Goal: Information Seeking & Learning: Learn about a topic

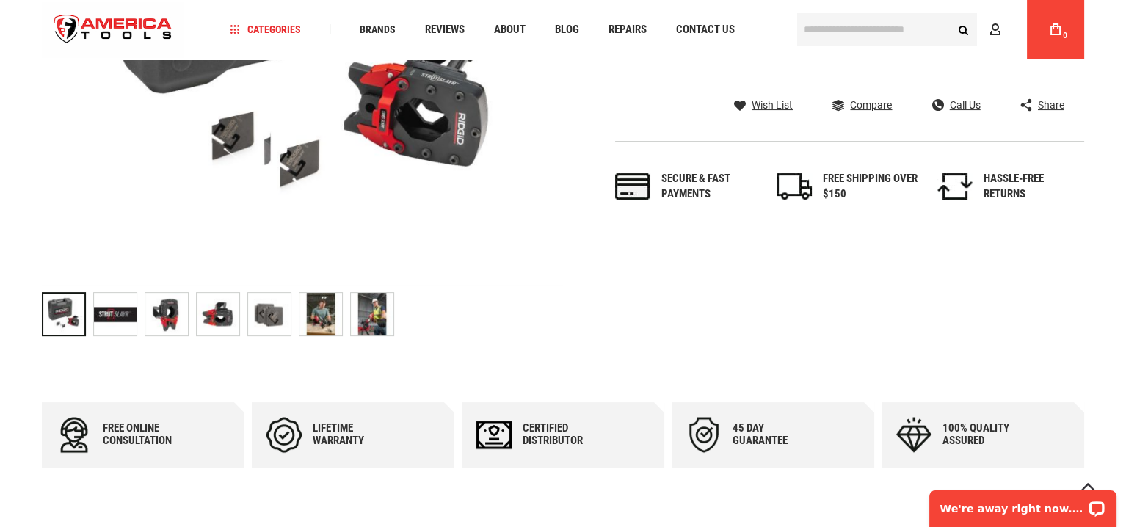
scroll to position [514, 0]
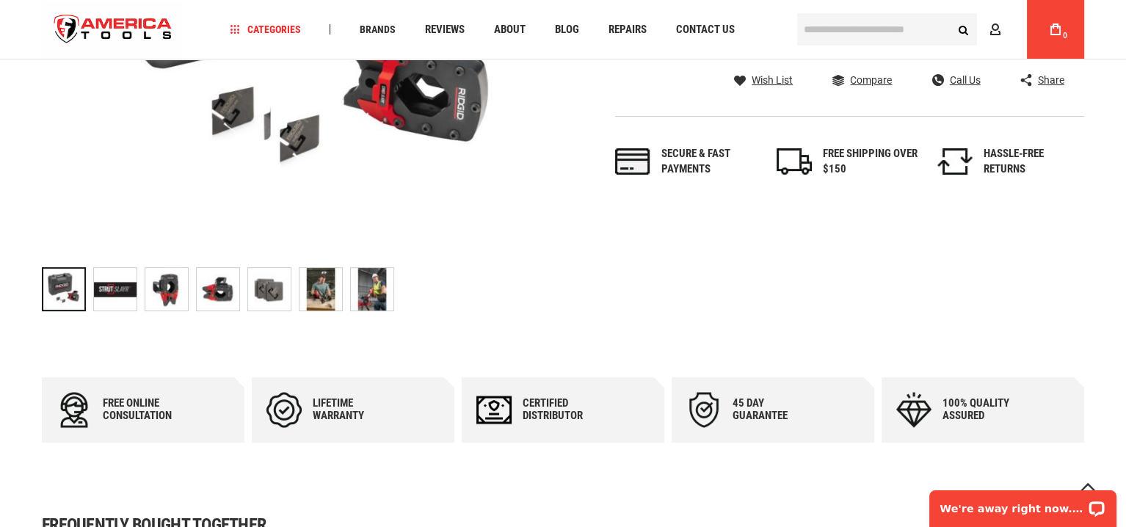
click at [109, 289] on img at bounding box center [115, 289] width 43 height 43
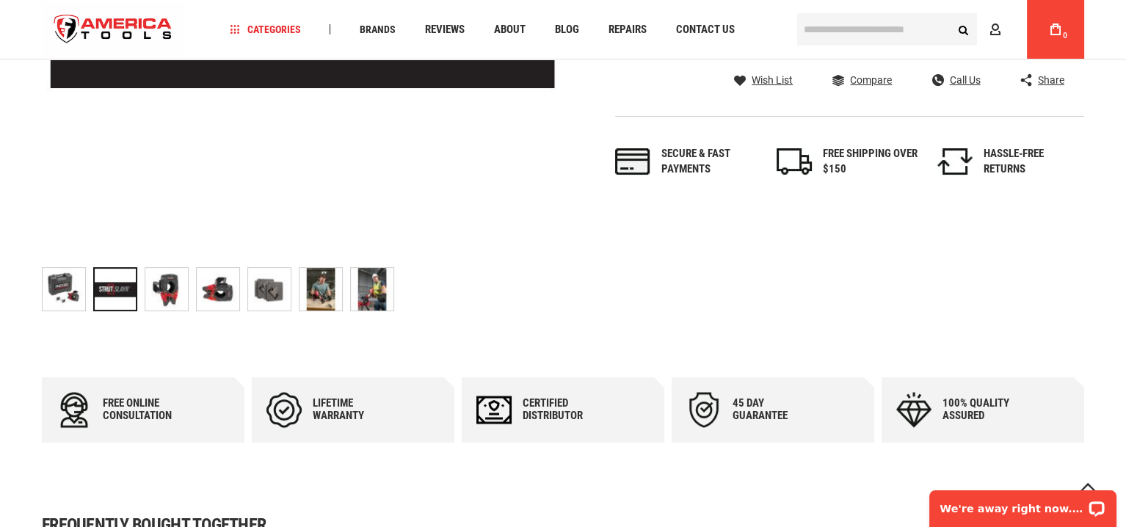
click at [164, 289] on img at bounding box center [166, 289] width 43 height 43
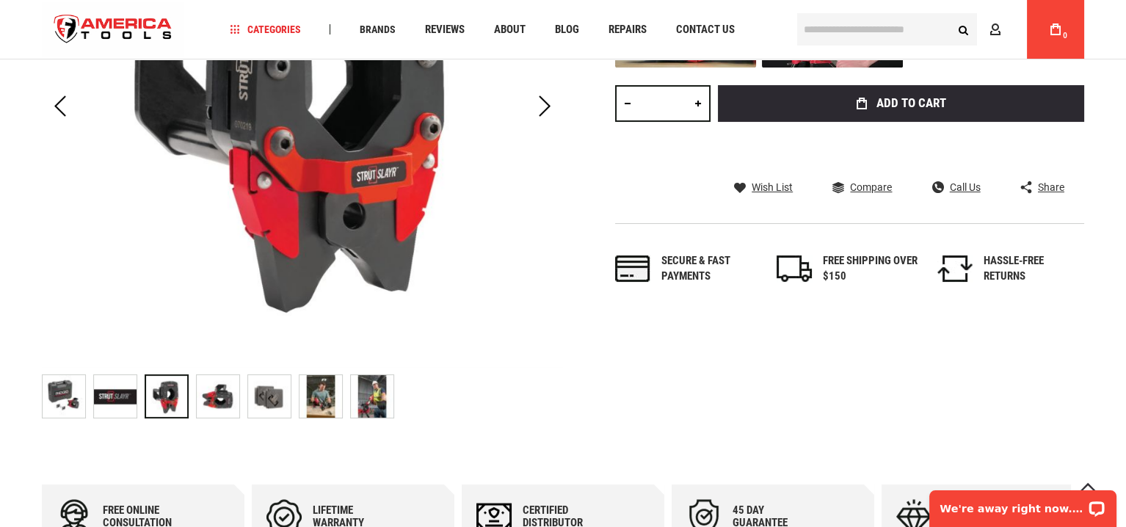
scroll to position [441, 0]
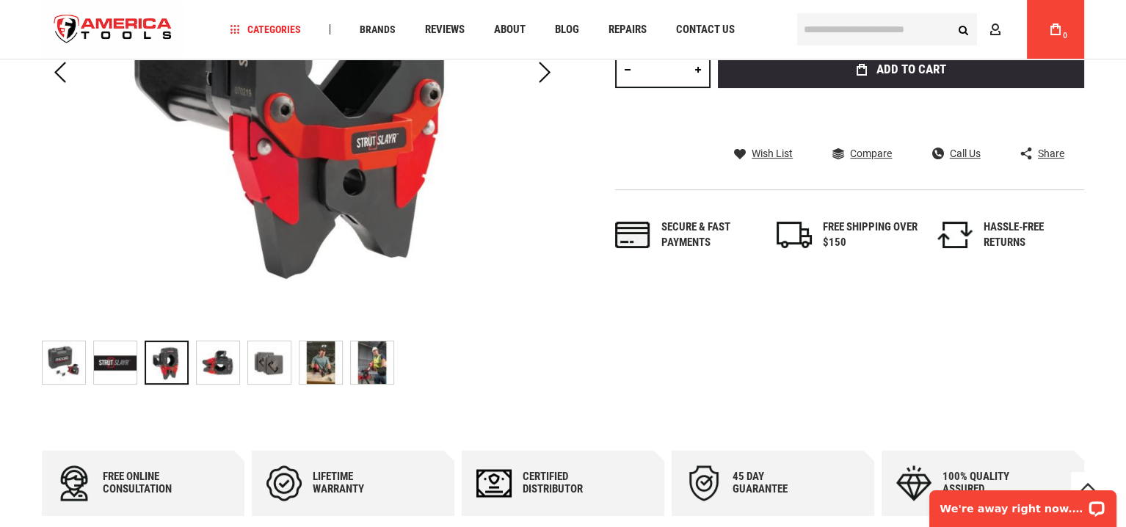
click at [225, 358] on img at bounding box center [218, 362] width 43 height 43
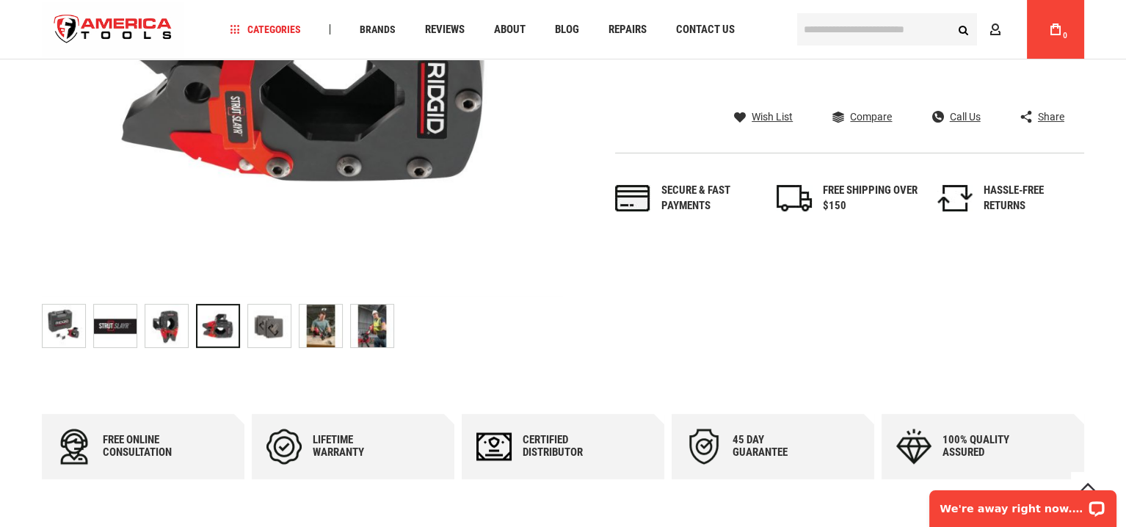
scroll to position [514, 0]
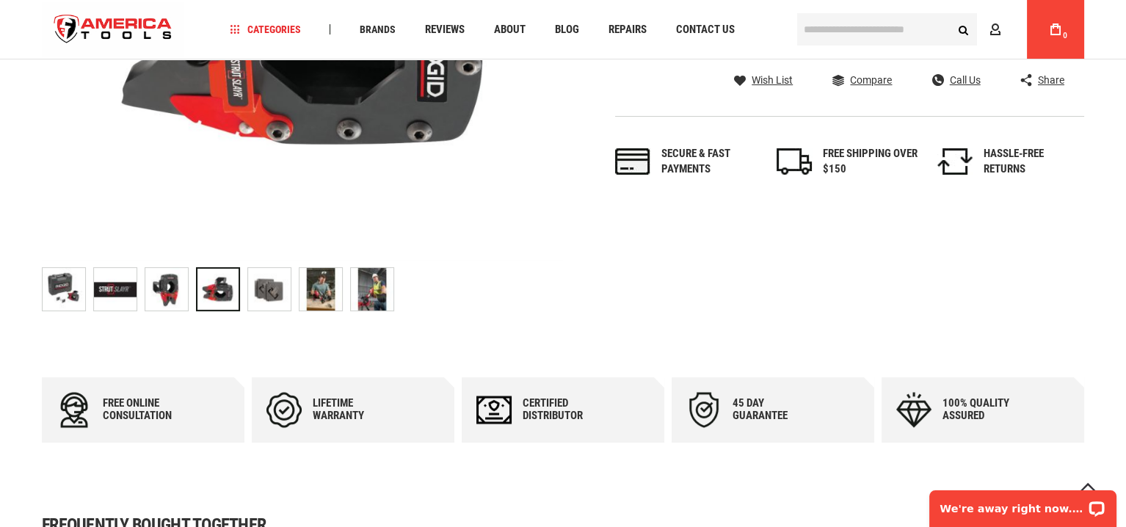
click at [265, 291] on img at bounding box center [269, 289] width 43 height 43
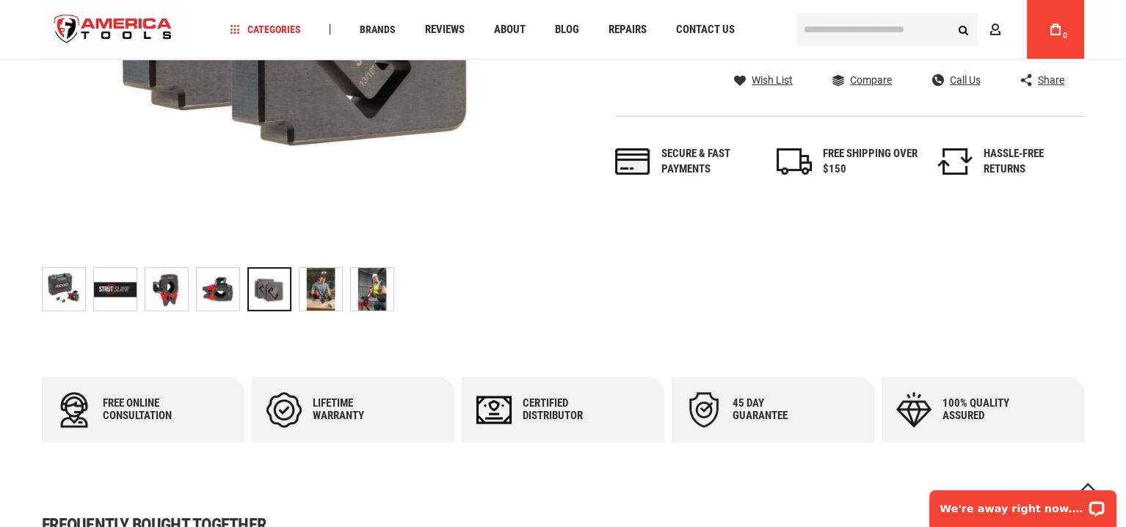
click at [320, 286] on img at bounding box center [321, 289] width 43 height 43
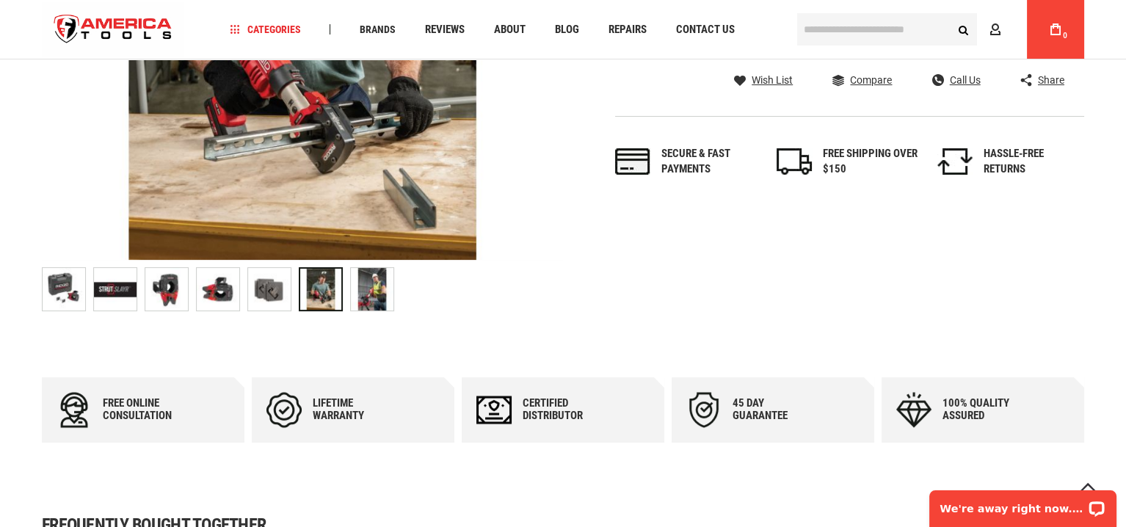
click at [374, 289] on img at bounding box center [372, 289] width 43 height 43
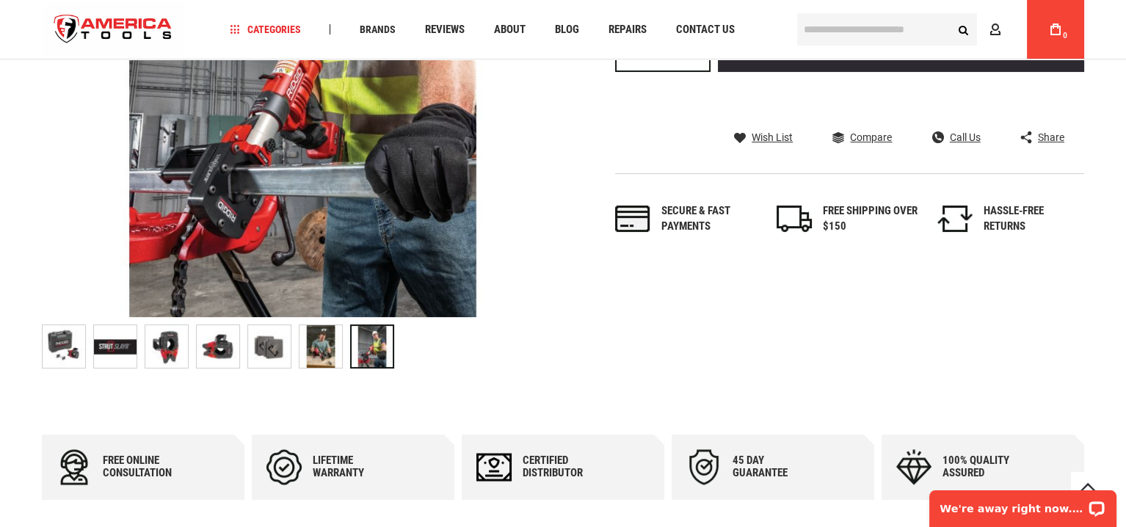
scroll to position [367, 0]
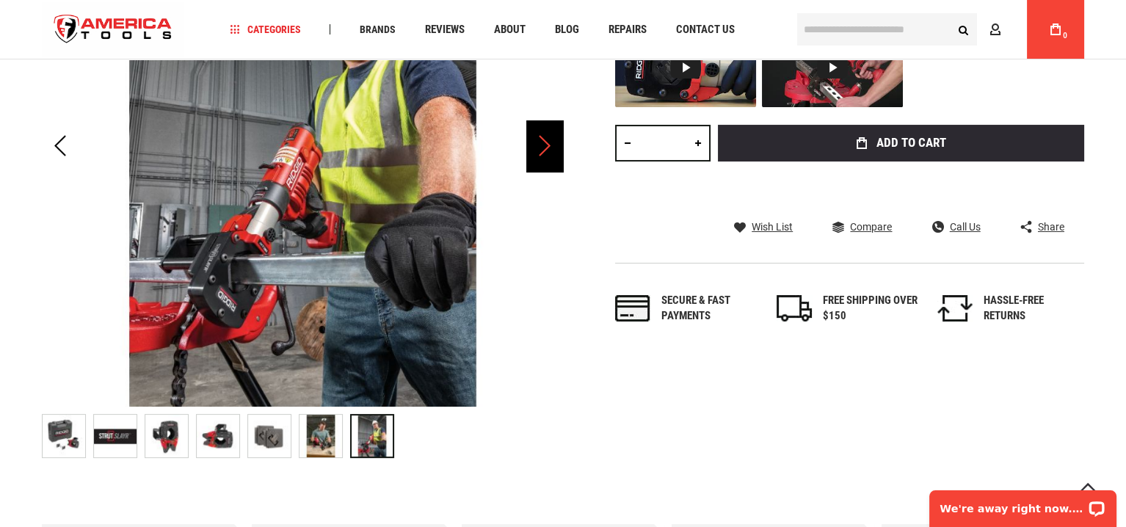
click at [541, 147] on div "Next" at bounding box center [544, 145] width 37 height 51
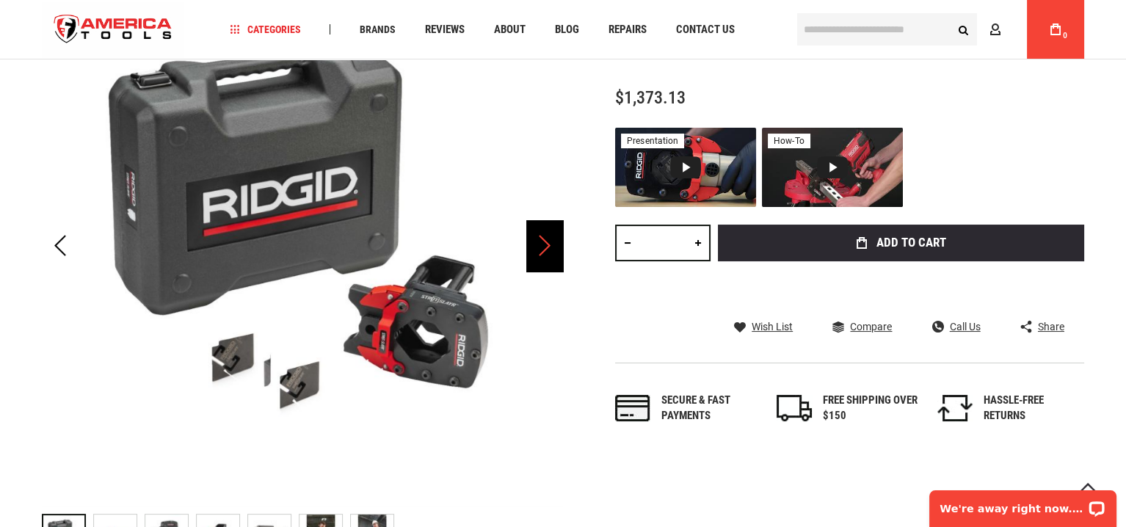
scroll to position [294, 0]
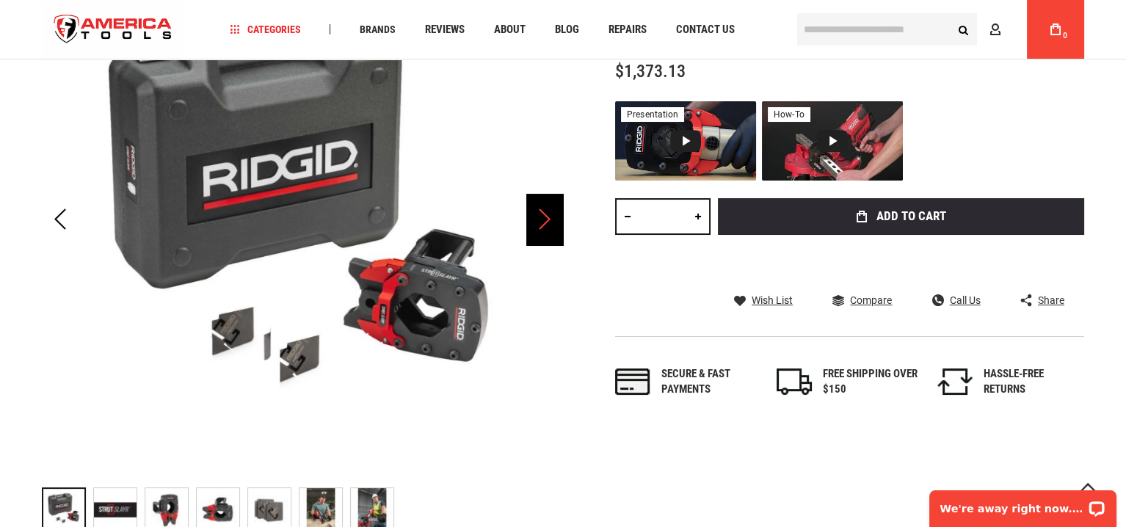
click at [544, 217] on div "Next" at bounding box center [544, 219] width 37 height 51
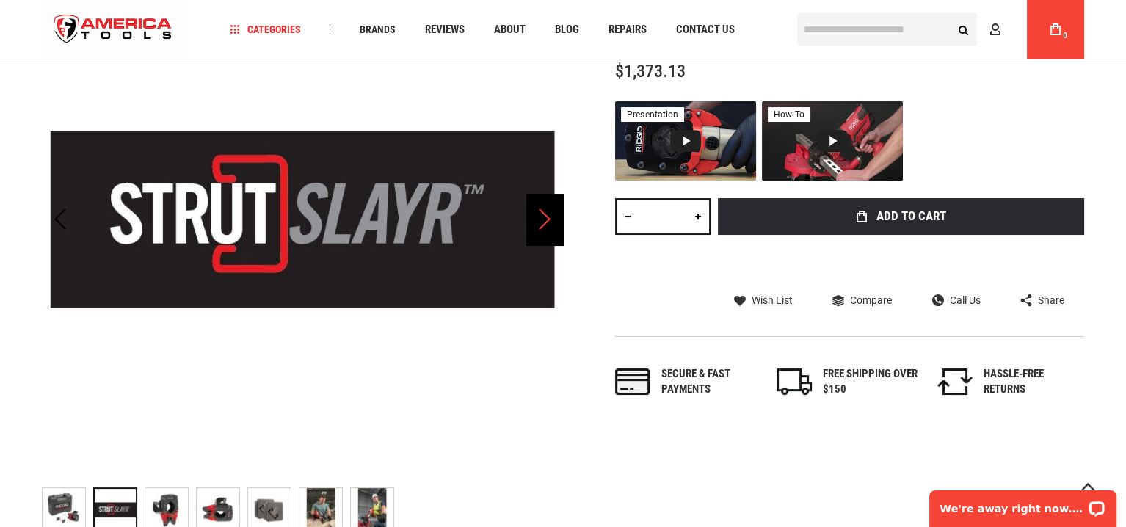
click at [551, 214] on div "Next" at bounding box center [544, 219] width 37 height 51
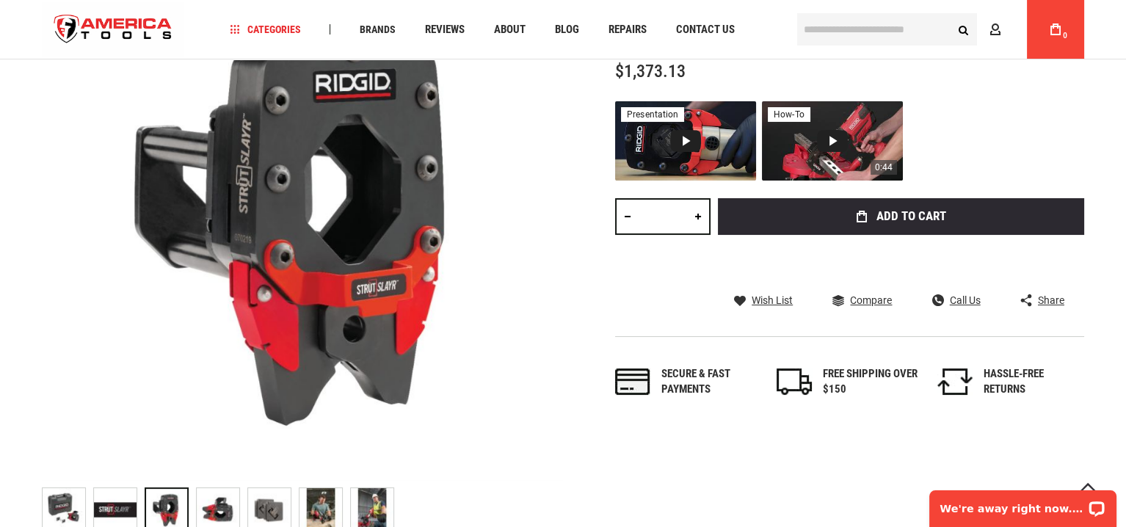
click at [801, 112] on div "how-to" at bounding box center [789, 114] width 43 height 15
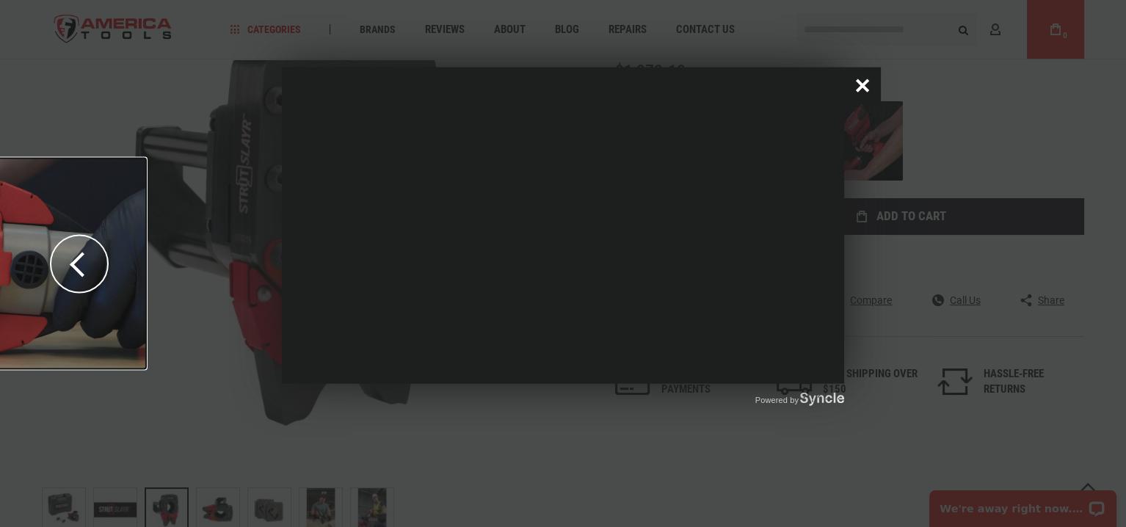
click at [866, 85] on button "Close popup window" at bounding box center [862, 86] width 37 height 37
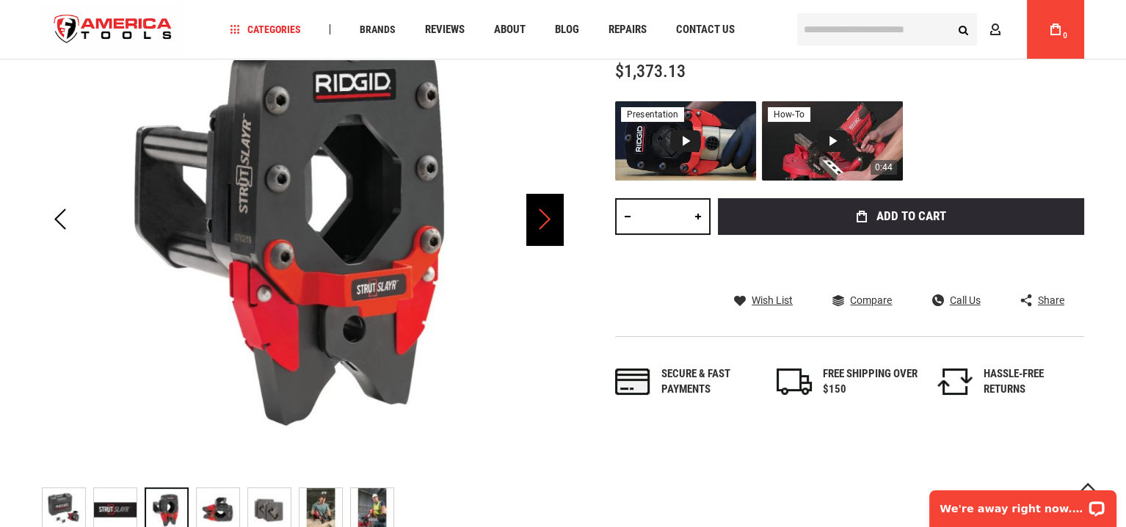
click at [545, 209] on div "Next" at bounding box center [544, 219] width 37 height 51
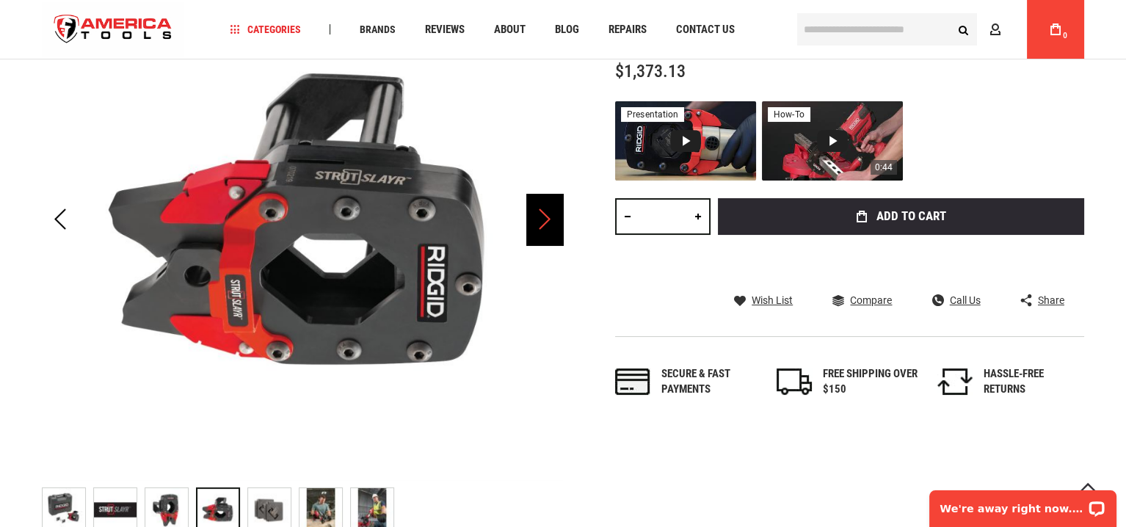
click at [545, 211] on div "Next" at bounding box center [544, 219] width 37 height 51
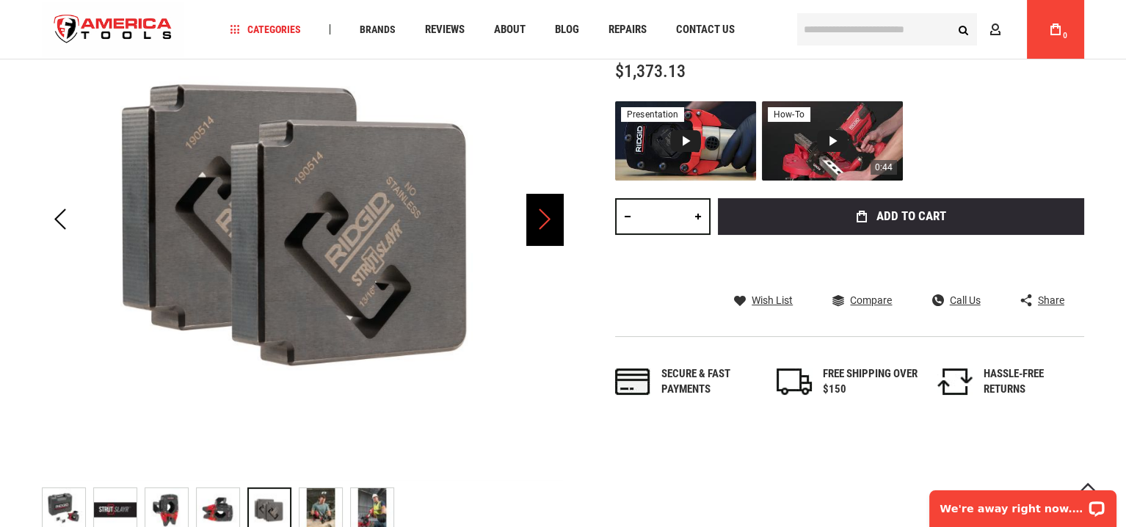
click at [541, 213] on div "Next" at bounding box center [544, 219] width 37 height 51
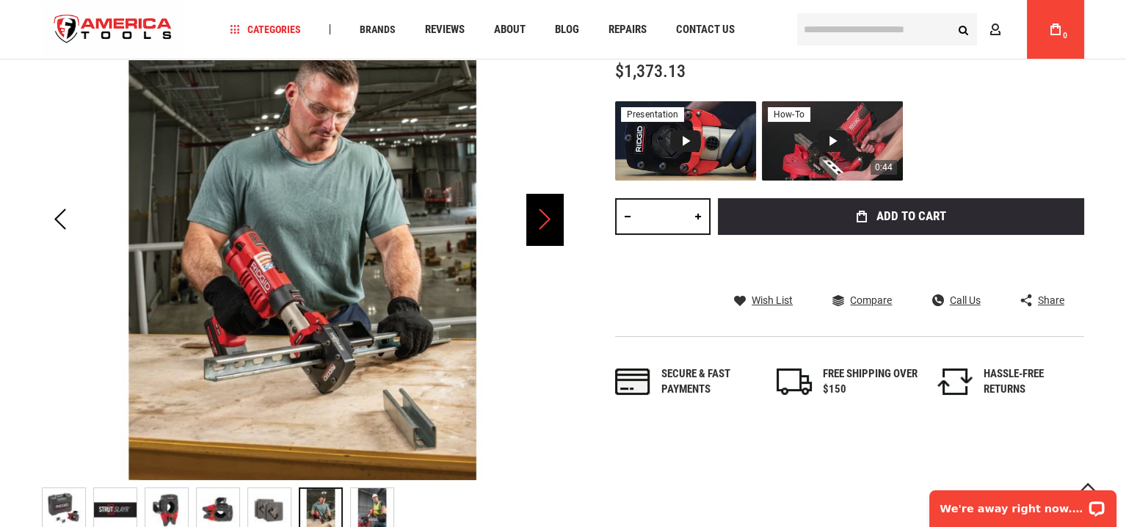
click at [541, 213] on div "Next" at bounding box center [544, 219] width 37 height 51
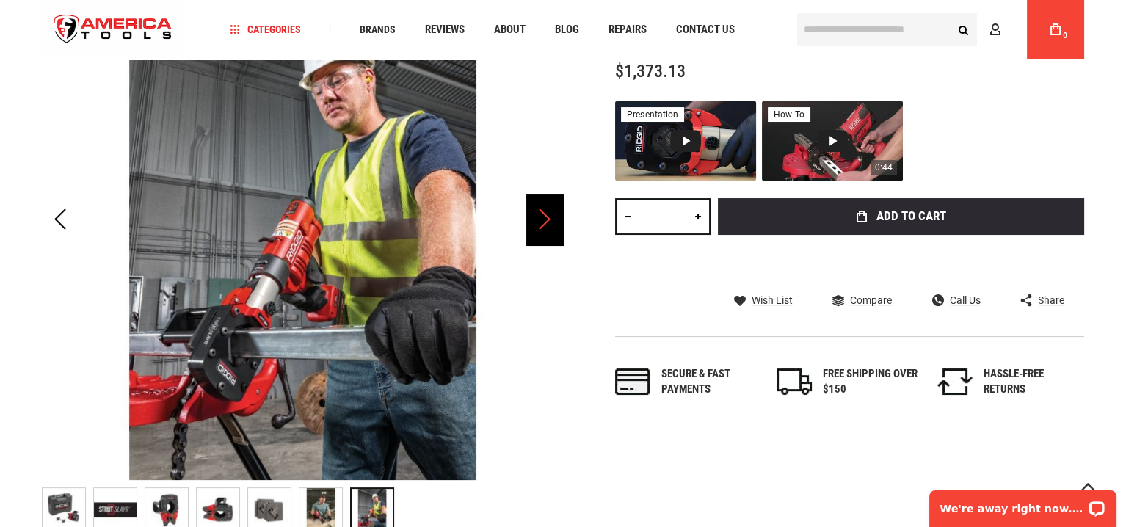
click at [541, 213] on div "Next" at bounding box center [544, 219] width 37 height 51
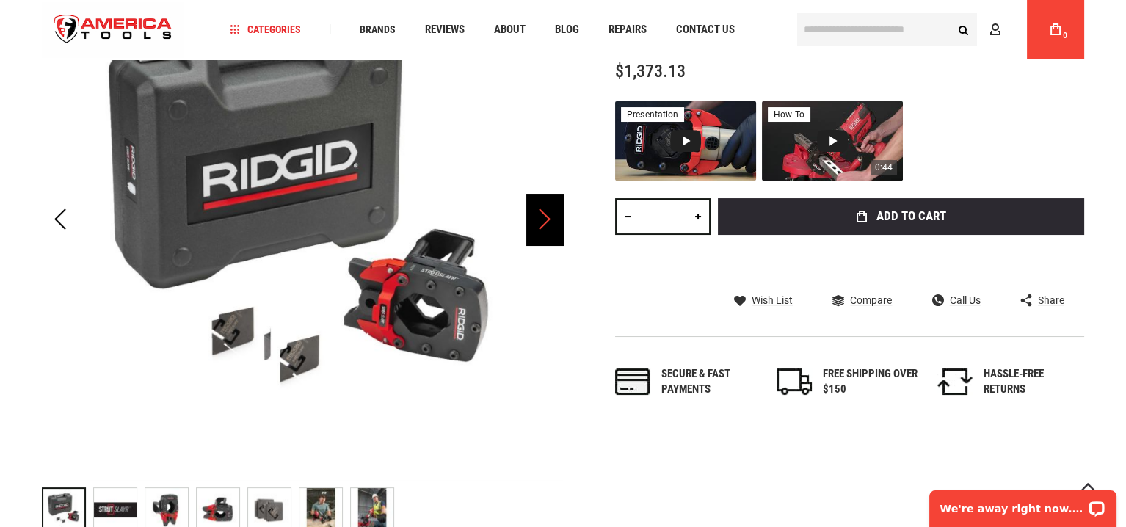
click at [541, 213] on div "Next" at bounding box center [544, 219] width 37 height 51
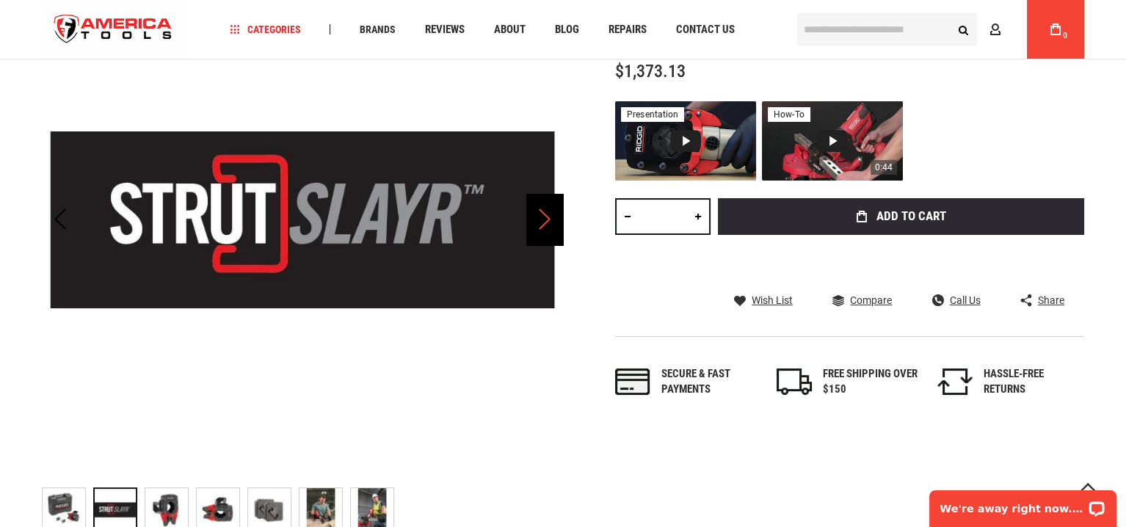
click at [541, 213] on div "Next" at bounding box center [544, 219] width 37 height 51
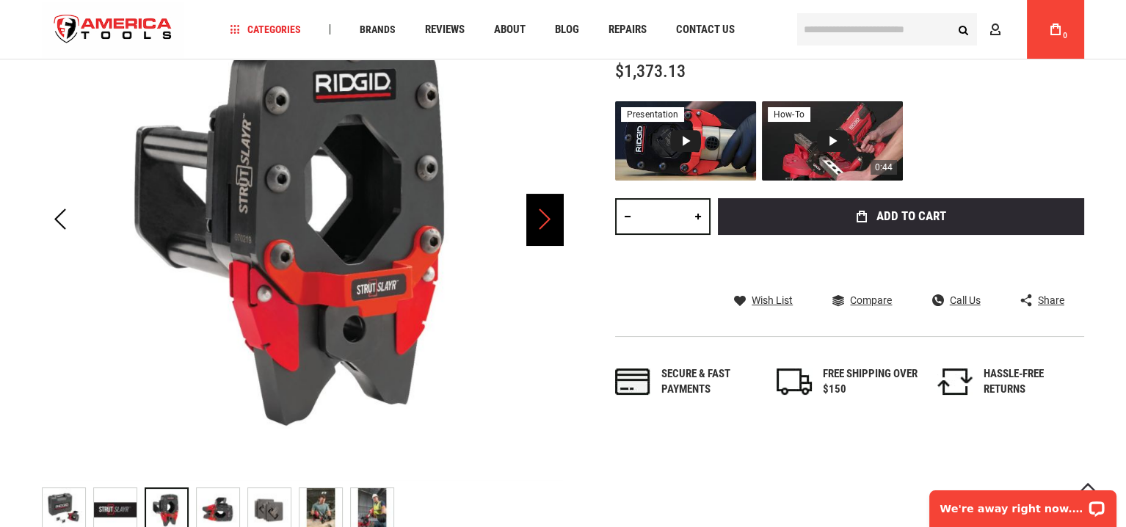
click at [541, 213] on div "Next" at bounding box center [544, 219] width 37 height 51
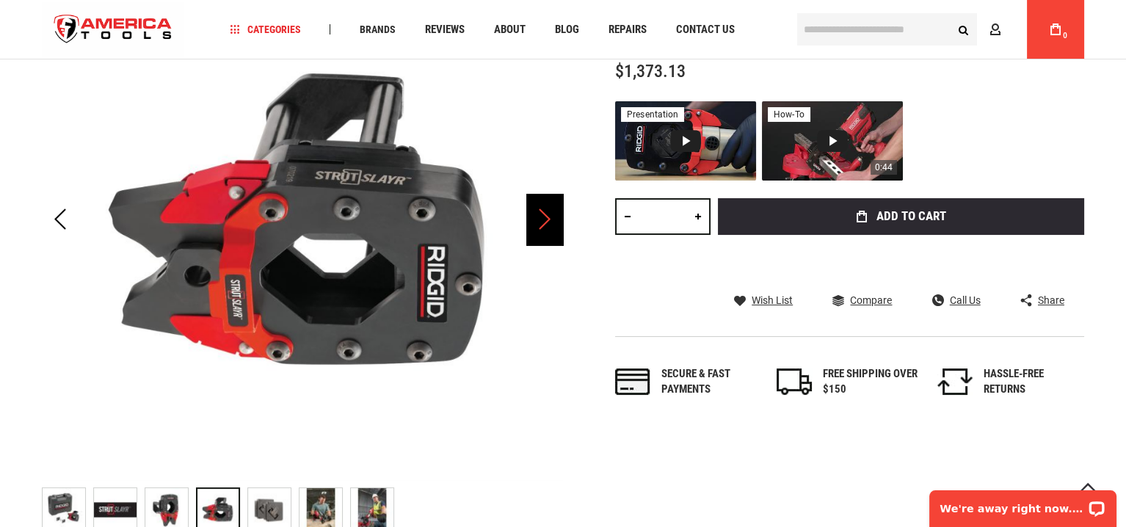
click at [541, 213] on div "Next" at bounding box center [544, 219] width 37 height 51
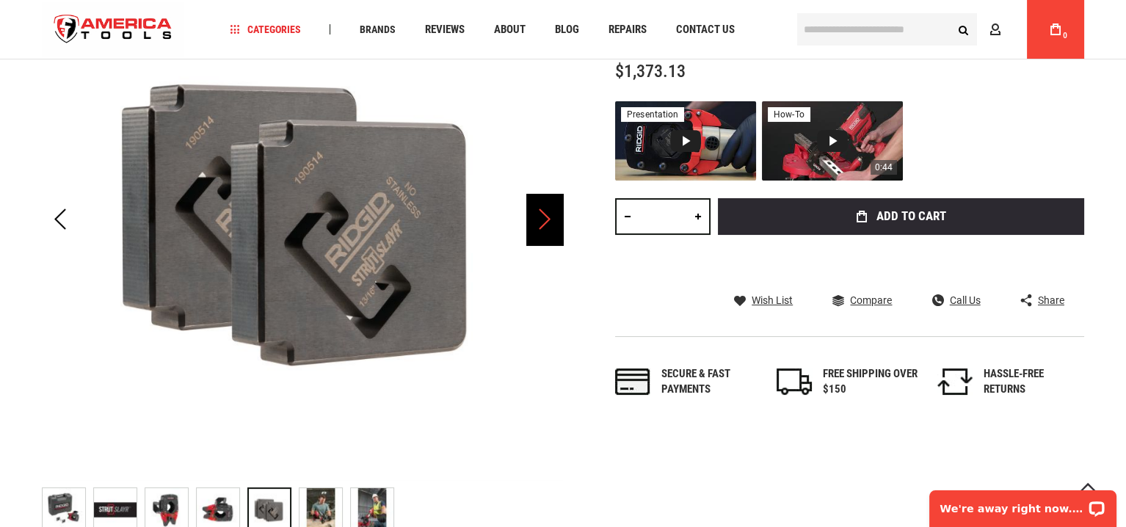
click at [543, 214] on div "Next" at bounding box center [544, 219] width 37 height 51
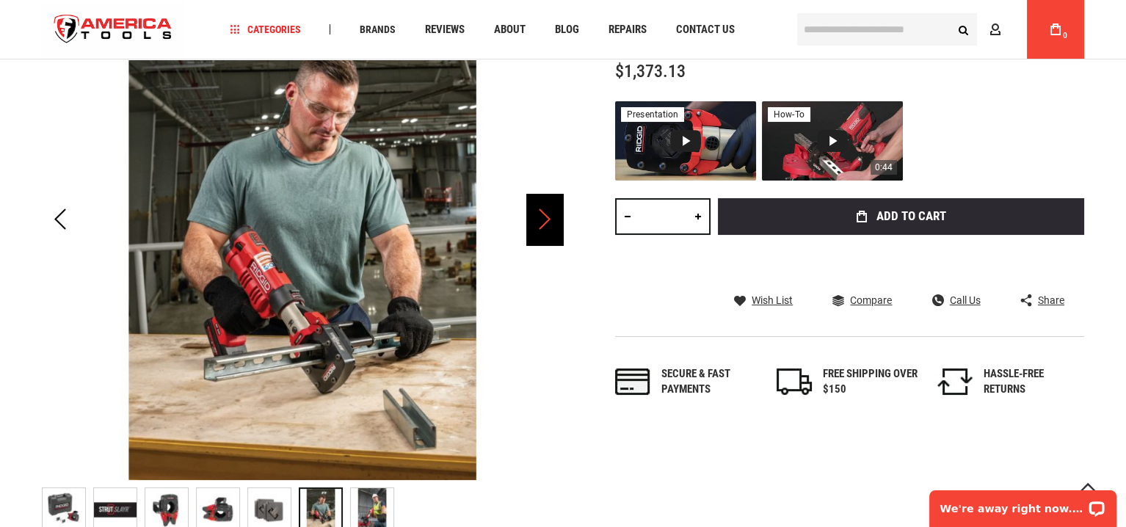
click at [547, 213] on div "Next" at bounding box center [544, 219] width 37 height 51
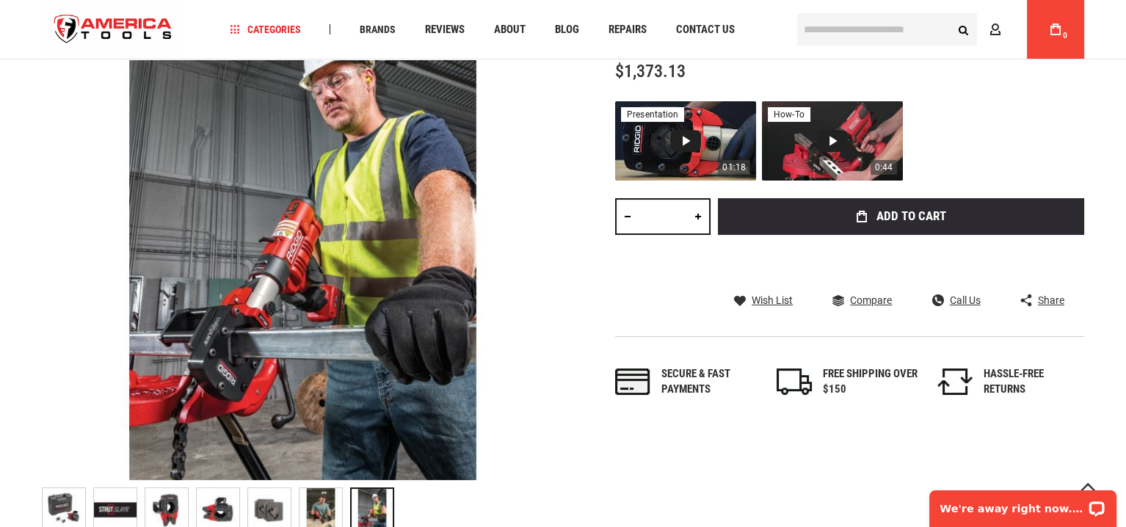
click at [689, 135] on div "Video 1: Introducing the RIDGID® StrutSlayr™ Strut Shear Head" at bounding box center [685, 141] width 31 height 22
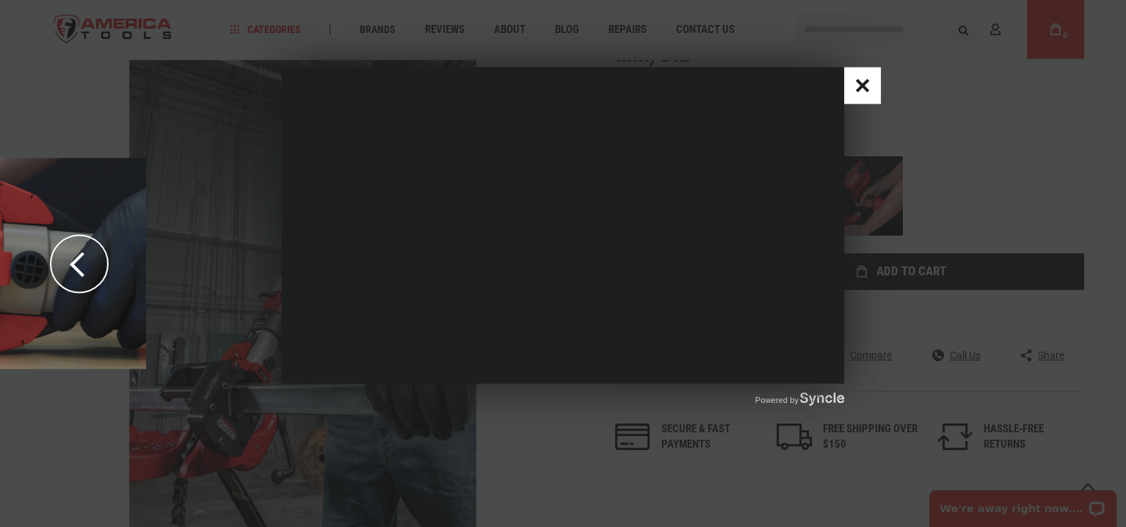
scroll to position [73, 0]
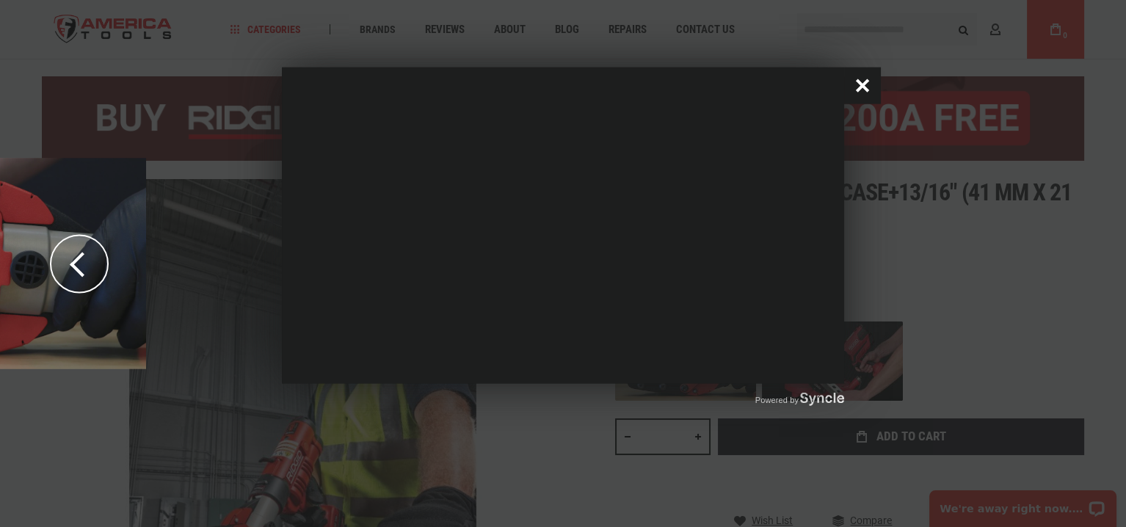
click at [860, 80] on button "Close popup window" at bounding box center [862, 86] width 37 height 37
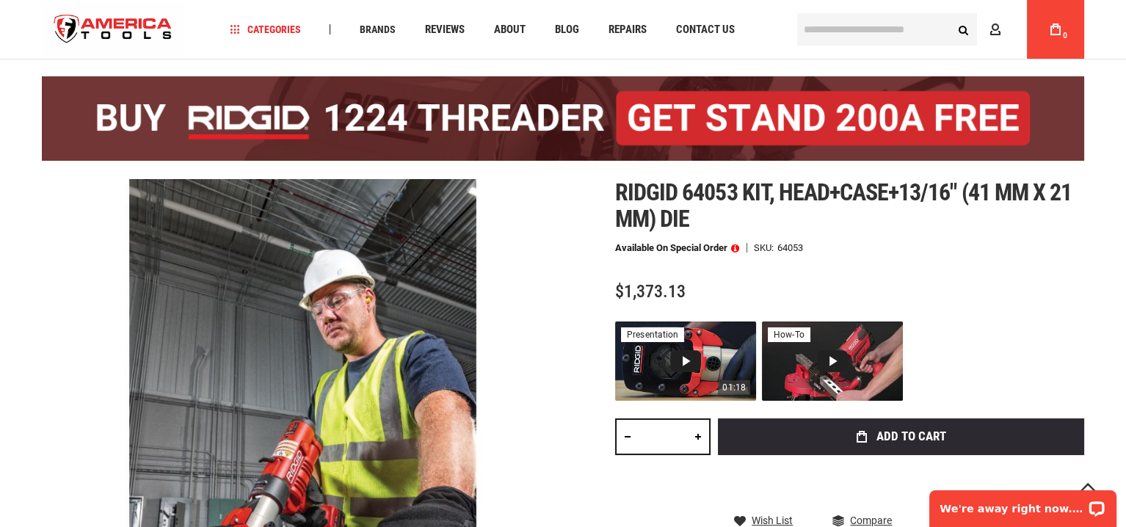
scroll to position [294, 0]
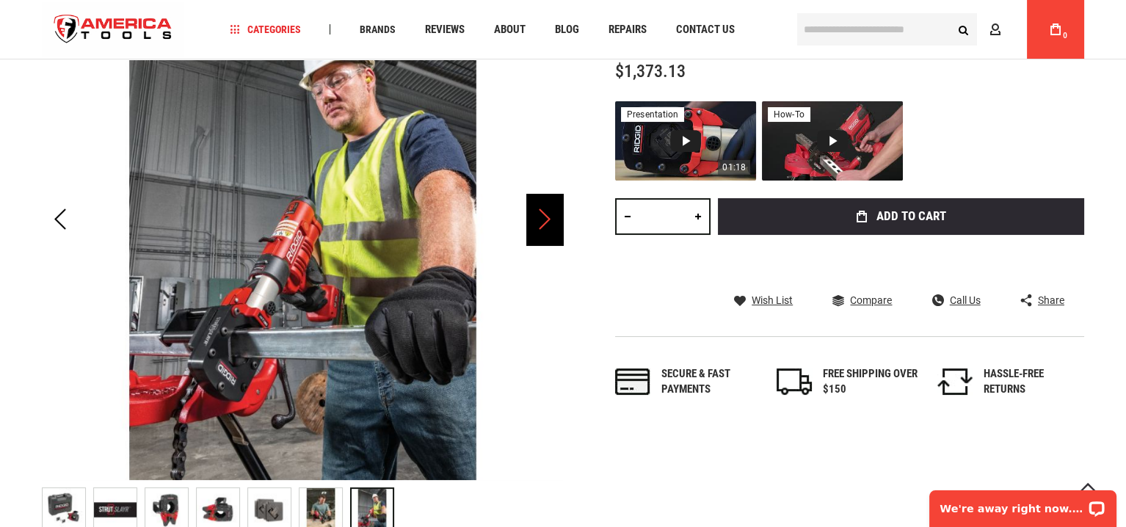
click at [544, 213] on div "Next" at bounding box center [544, 219] width 37 height 51
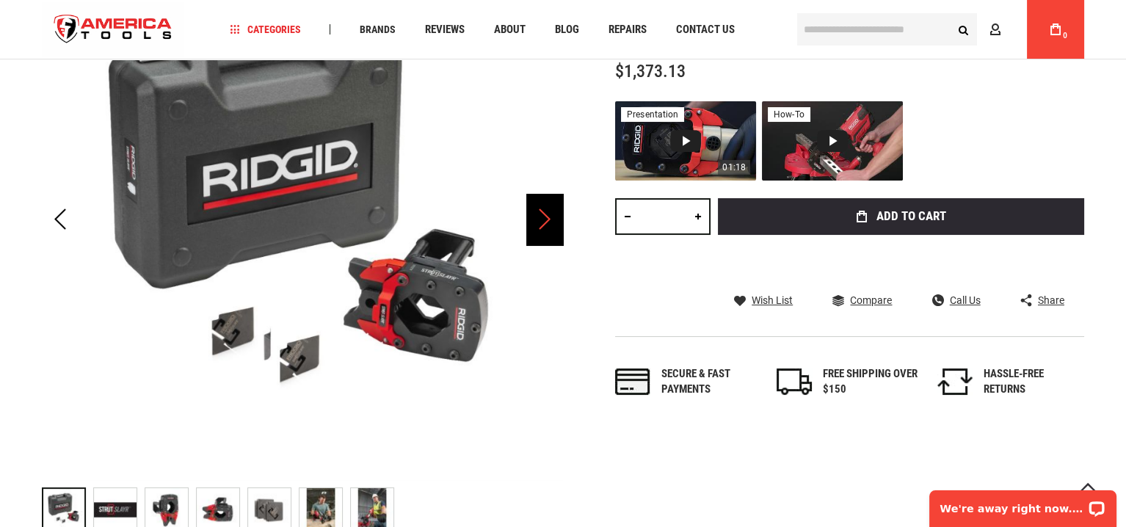
click at [544, 213] on div "Next" at bounding box center [544, 219] width 37 height 51
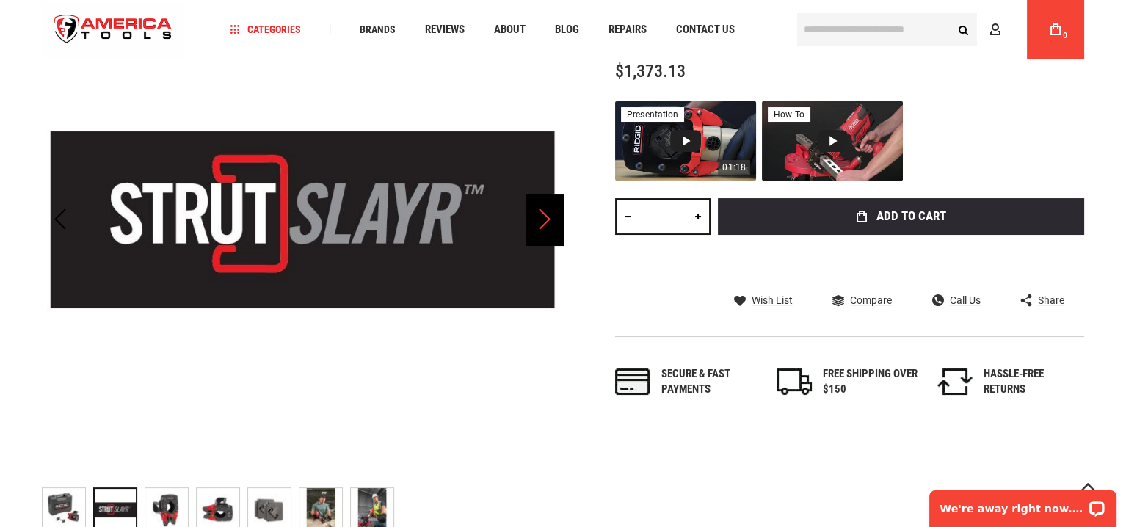
click at [544, 213] on div "Next" at bounding box center [544, 219] width 37 height 51
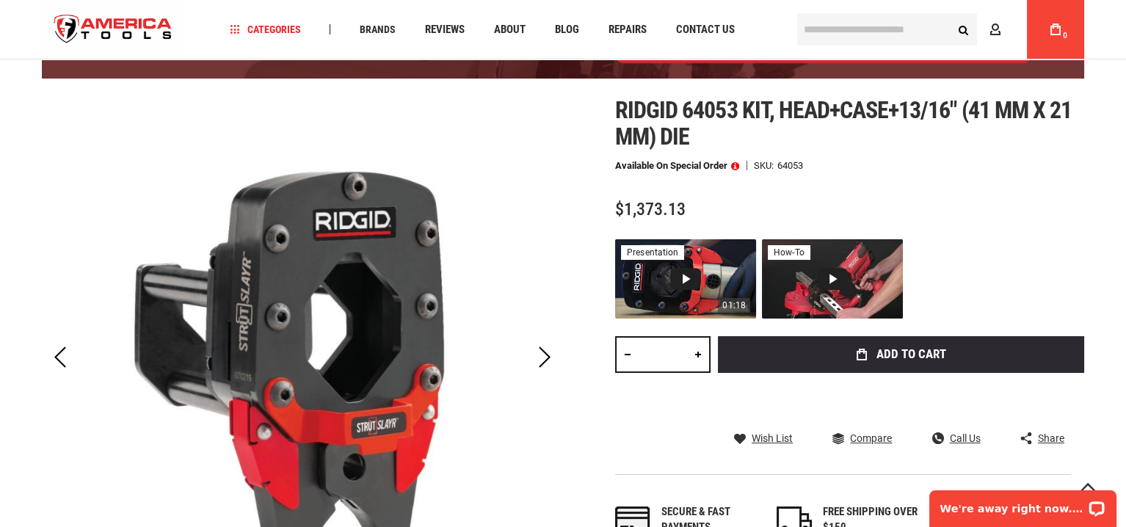
scroll to position [147, 0]
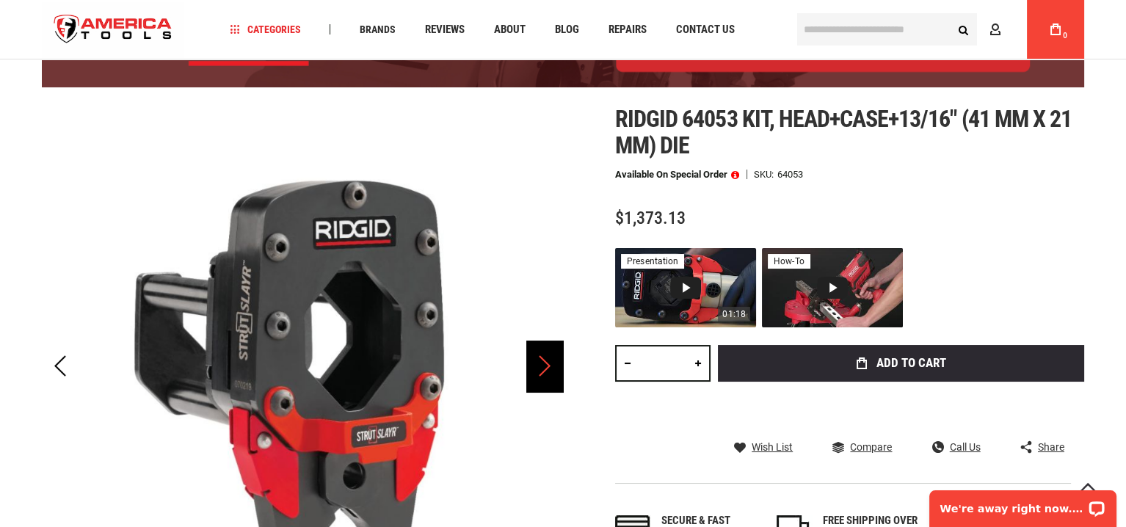
click at [547, 361] on div "Next" at bounding box center [544, 366] width 37 height 51
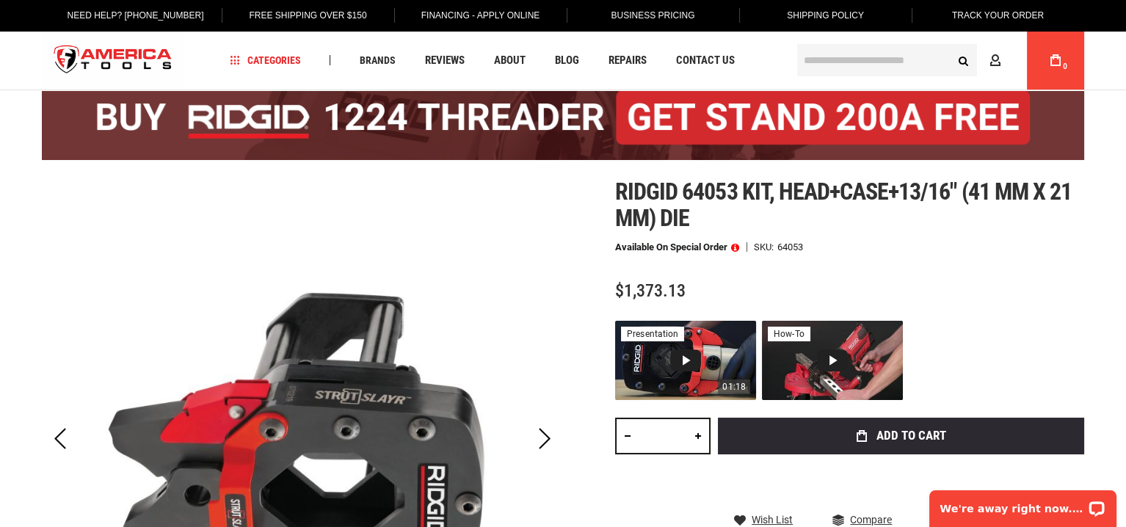
scroll to position [0, 0]
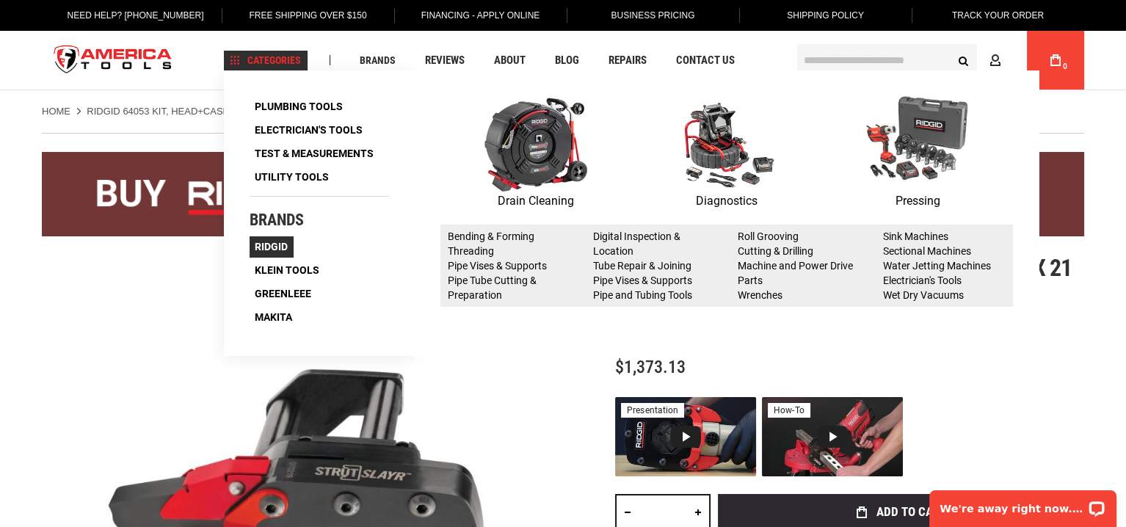
click at [273, 242] on span "Ridgid" at bounding box center [271, 247] width 33 height 10
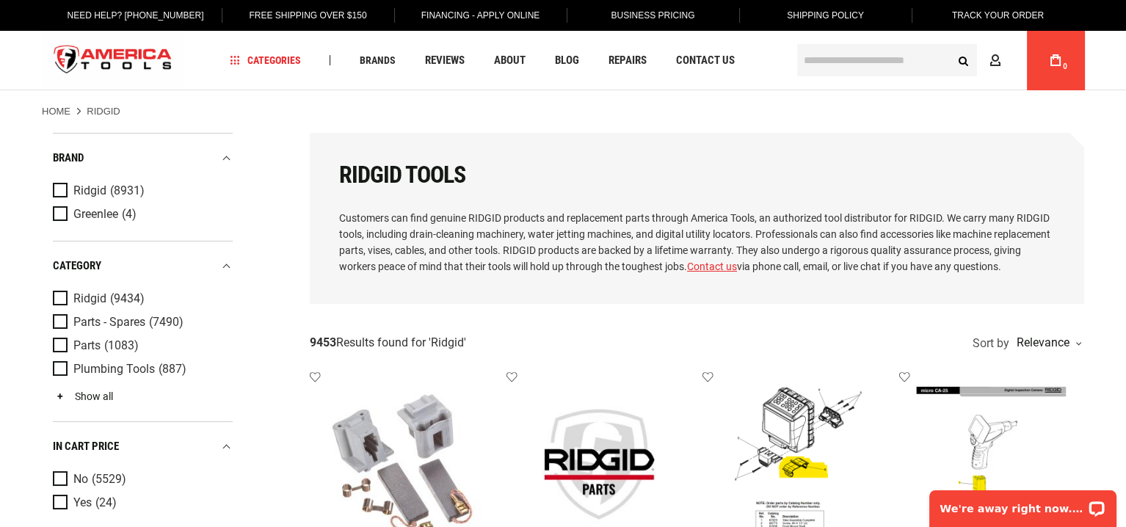
click at [92, 397] on link "Show all" at bounding box center [83, 397] width 60 height 12
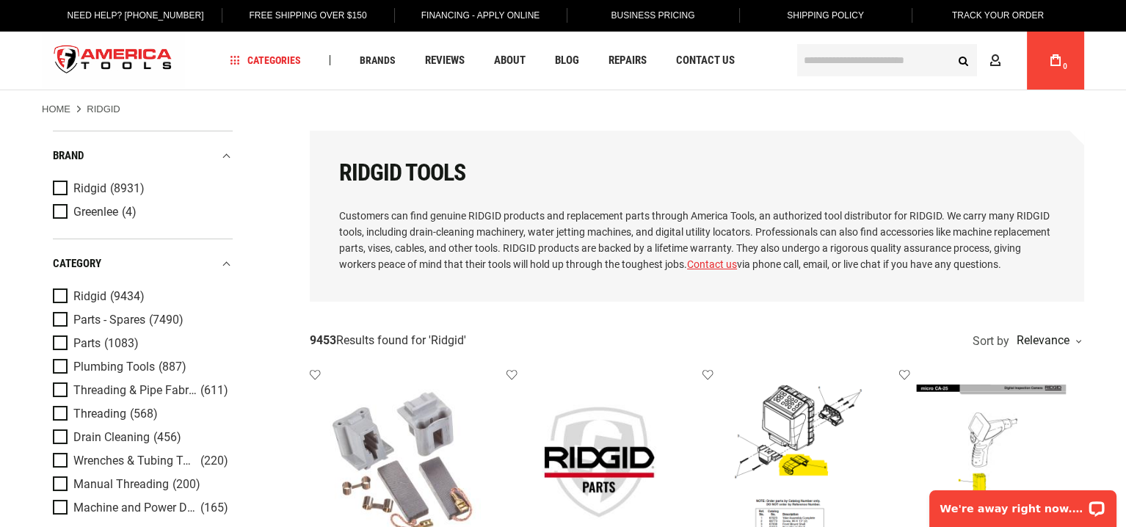
scroll to position [73, 0]
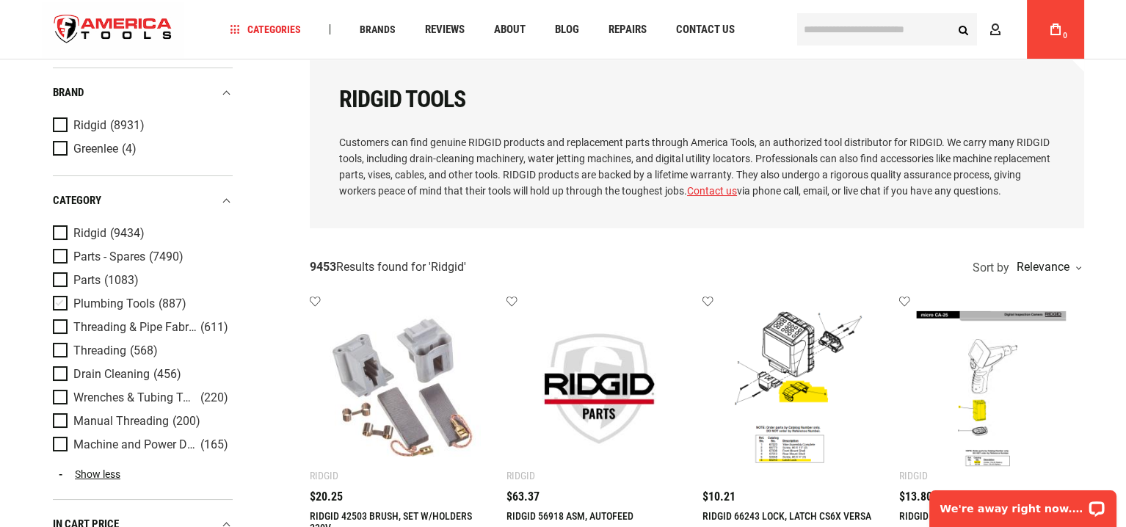
click at [98, 300] on span "Plumbing Tools" at bounding box center [113, 303] width 81 height 13
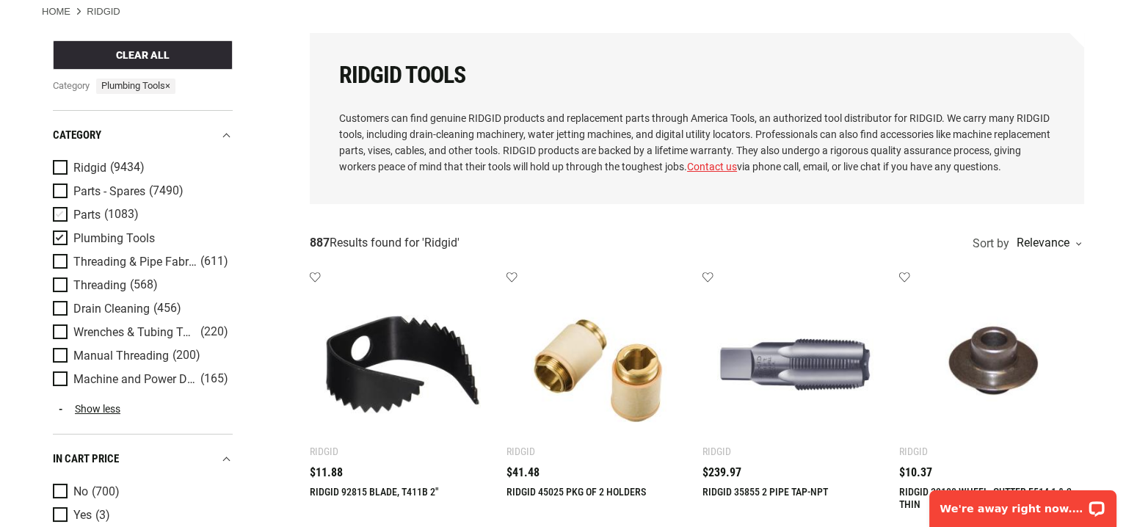
scroll to position [220, 0]
